Goal: Task Accomplishment & Management: Manage account settings

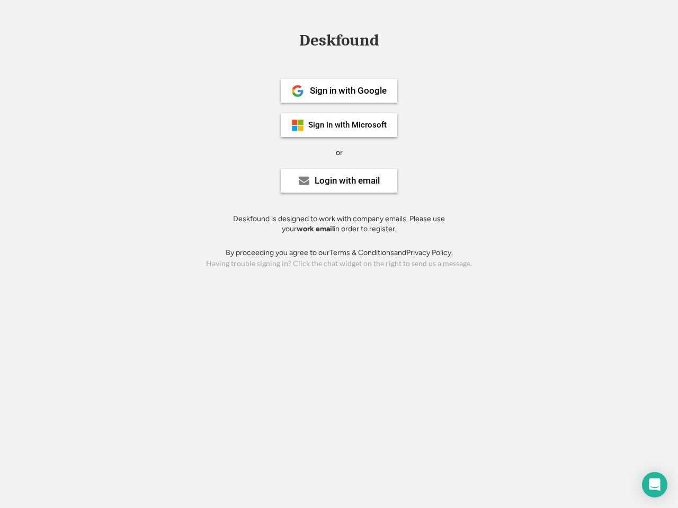
click at [339, 151] on div "or" at bounding box center [339, 153] width 7 height 11
click at [339, 42] on div "Deskfound" at bounding box center [339, 40] width 90 height 16
click at [290, 40] on div "Deskfound" at bounding box center [339, 42] width 678 height 20
click at [339, 42] on div "Deskfound" at bounding box center [339, 40] width 90 height 16
click at [339, 153] on div "or" at bounding box center [339, 153] width 7 height 11
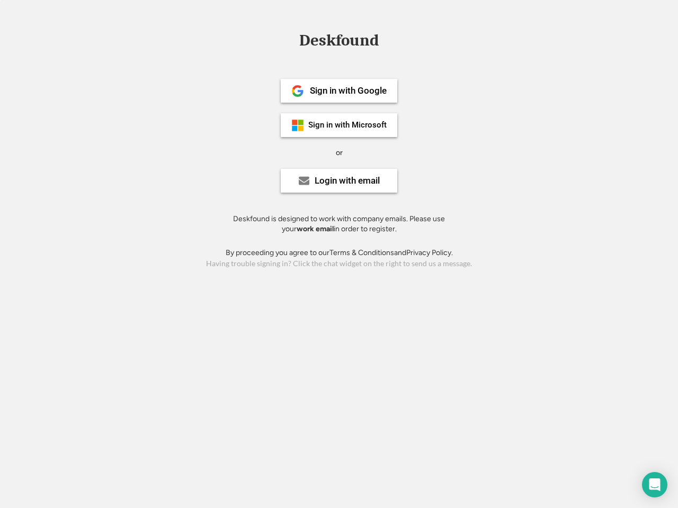
click at [339, 91] on div "Sign in with Google" at bounding box center [348, 90] width 77 height 9
click at [348, 91] on div "Sign in with Google" at bounding box center [348, 90] width 77 height 9
click at [298, 91] on img at bounding box center [297, 91] width 13 height 13
click at [339, 125] on div "Sign in with Microsoft" at bounding box center [347, 125] width 78 height 8
click at [348, 125] on div "Sign in with Microsoft" at bounding box center [347, 125] width 78 height 8
